Goal: Task Accomplishment & Management: Manage account settings

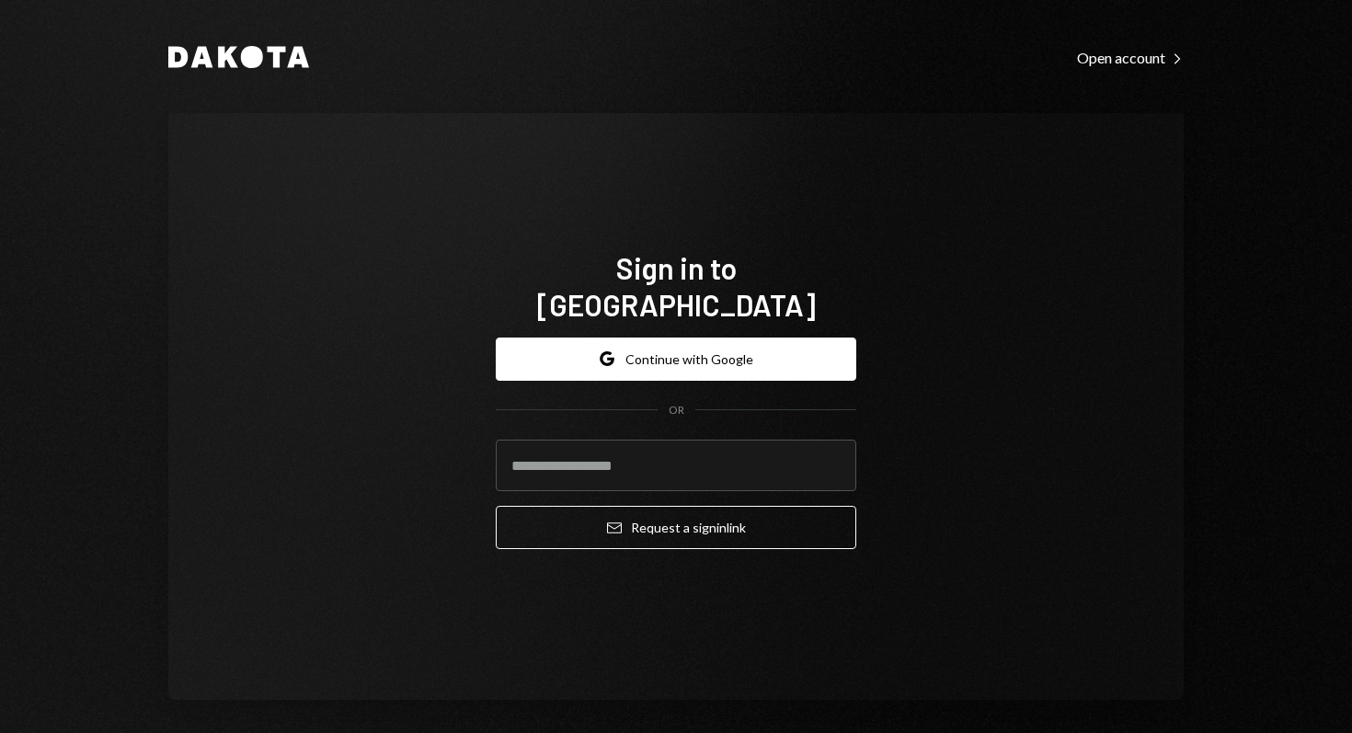
click at [681, 181] on div "Sign in to [GEOGRAPHIC_DATA] Google Continue with Google OR Email Request a sig…" at bounding box center [675, 406] width 1015 height 587
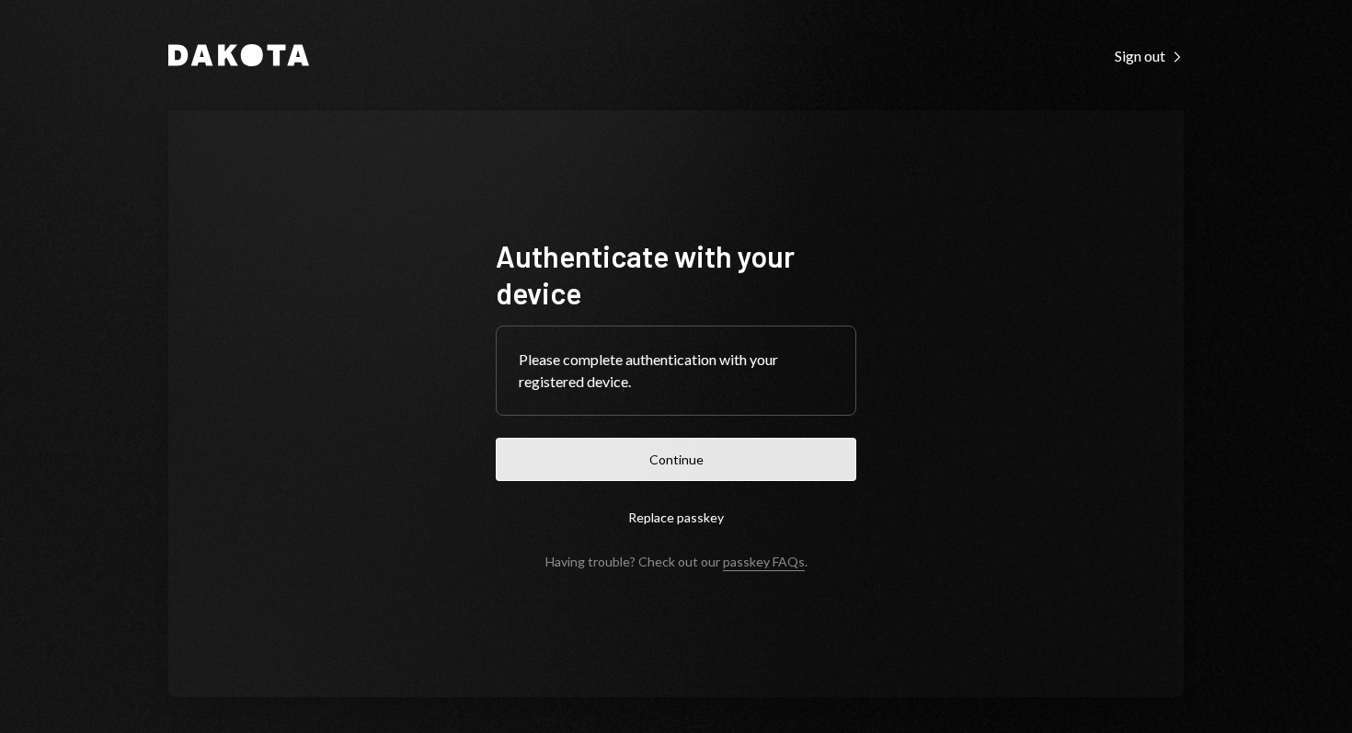
click at [601, 474] on button "Continue" at bounding box center [676, 459] width 360 height 43
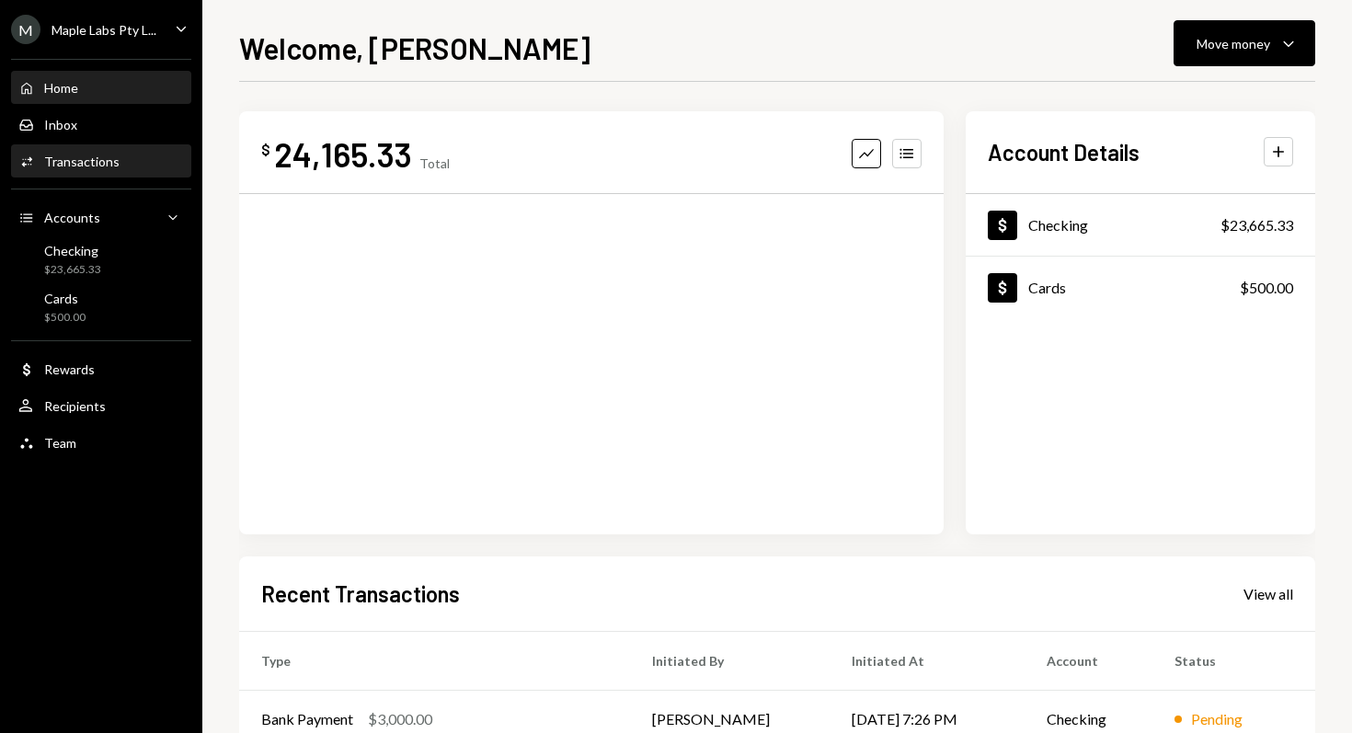
click at [86, 171] on div "Activities Transactions" at bounding box center [101, 161] width 166 height 31
